Goal: Information Seeking & Learning: Find specific fact

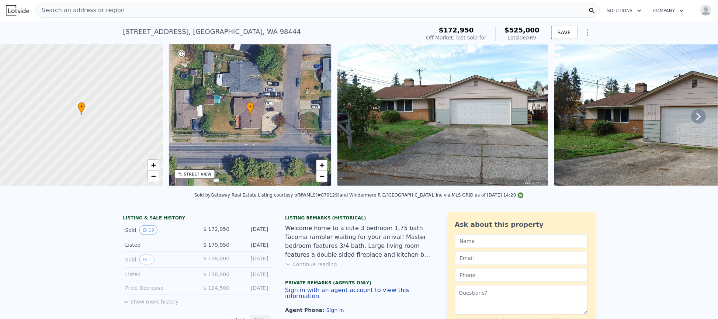
click at [132, 9] on div "Search an address or region" at bounding box center [317, 10] width 565 height 15
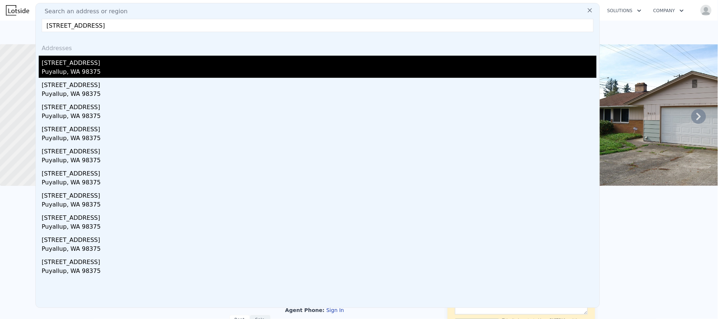
type input "[STREET_ADDRESS]"
click at [84, 67] on div "[STREET_ADDRESS]" at bounding box center [319, 62] width 555 height 12
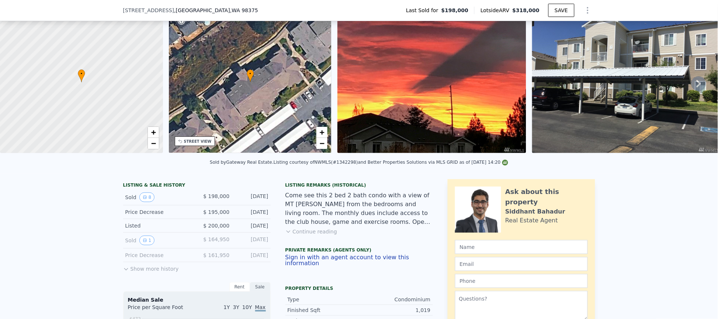
scroll to position [52, 0]
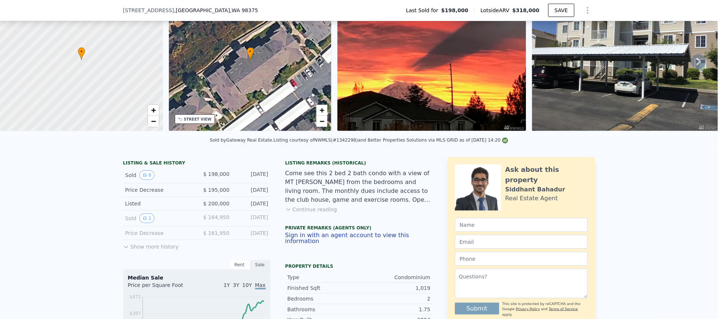
click at [317, 213] on button "Continue reading" at bounding box center [312, 209] width 52 height 7
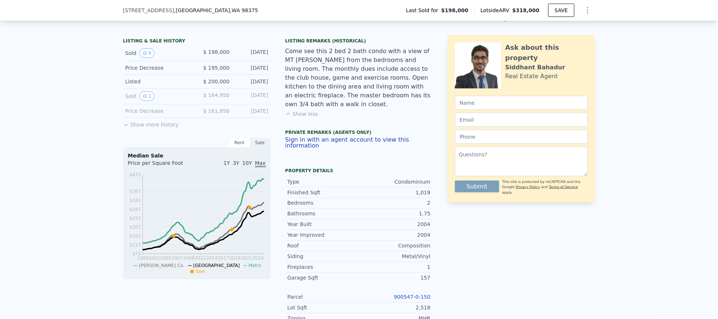
scroll to position [0, 0]
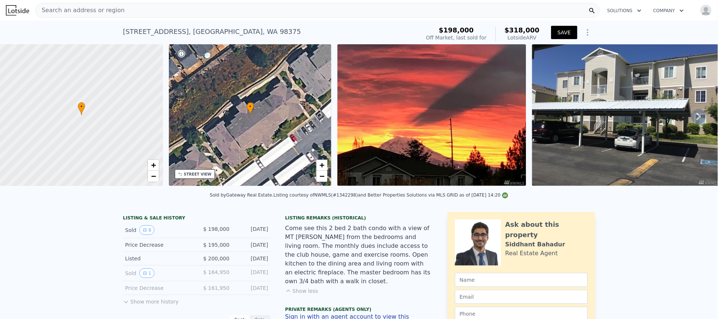
click at [567, 29] on button "SAVE" at bounding box center [565, 32] width 26 height 13
click at [257, 6] on div "Search an address or region" at bounding box center [317, 10] width 565 height 15
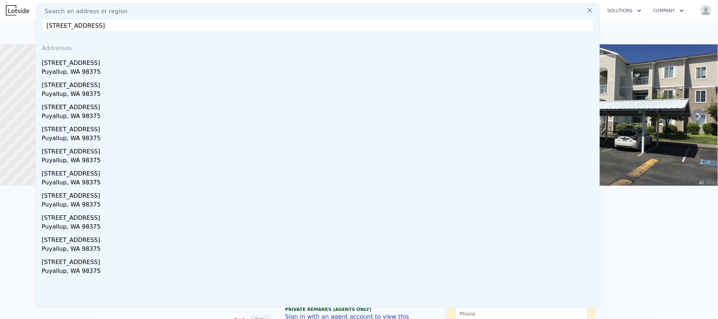
type input "[STREET_ADDRESS]"
click at [236, 16] on div "Search an address or region [STREET_ADDRESS] Addresses [STREET_ADDRESS][GEOGRAP…" at bounding box center [317, 155] width 565 height 305
click at [233, 19] on input "[STREET_ADDRESS]" at bounding box center [318, 25] width 552 height 13
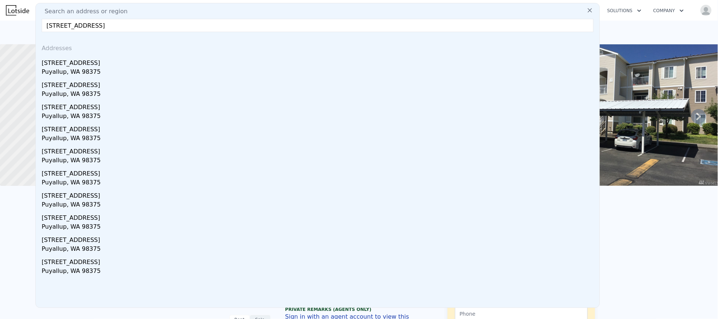
click at [233, 19] on input "[STREET_ADDRESS]" at bounding box center [318, 25] width 552 height 13
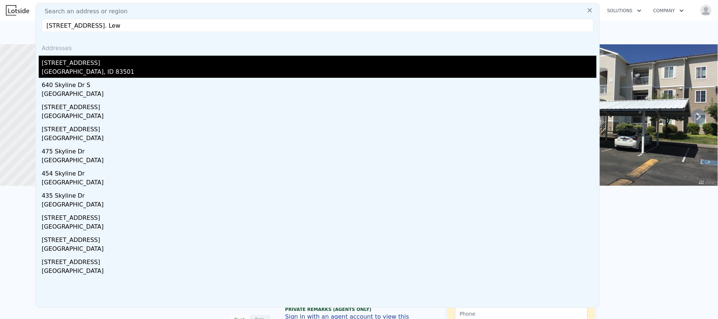
type input "[STREET_ADDRESS]. Lew"
click at [60, 71] on div "[GEOGRAPHIC_DATA], ID 83501" at bounding box center [319, 73] width 555 height 10
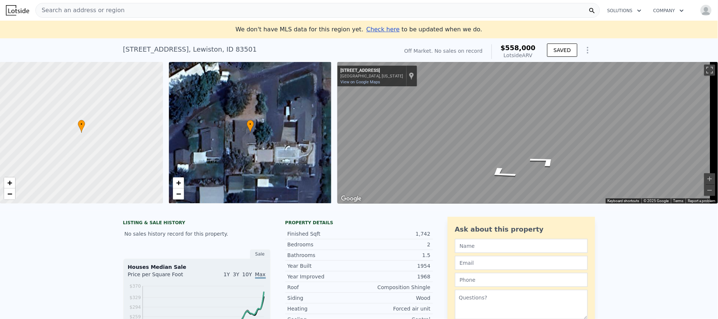
click at [313, 152] on div "• + − • + − ← Move left → Move right ↑ Move up ↓ Move down + Zoom in - Zoom out…" at bounding box center [359, 133] width 718 height 142
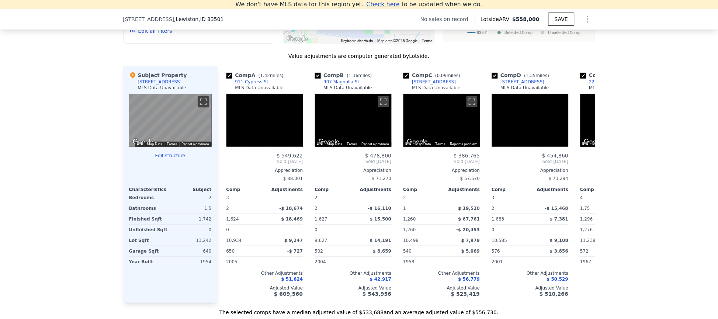
scroll to position [719, 0]
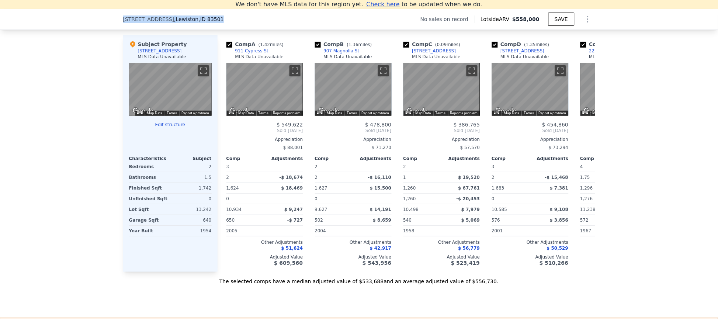
drag, startPoint x: 201, startPoint y: 21, endPoint x: 109, endPoint y: 20, distance: 91.9
click at [109, 20] on div "[STREET_ADDRESS] No sales on record Lotside ARV $558,000 SAVE" at bounding box center [359, 19] width 718 height 21
copy div "[STREET_ADDRESS]"
